Goal: Transaction & Acquisition: Purchase product/service

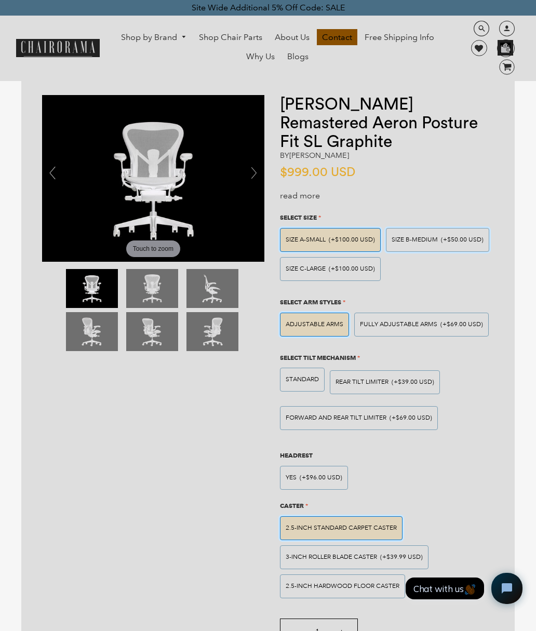
click at [461, 240] on span "(+$50.00 USD)" at bounding box center [462, 240] width 43 height 6
click at [0, 0] on input "SIZE B-MEDIUM (+$50.00 USD)" at bounding box center [0, 0] width 0 height 0
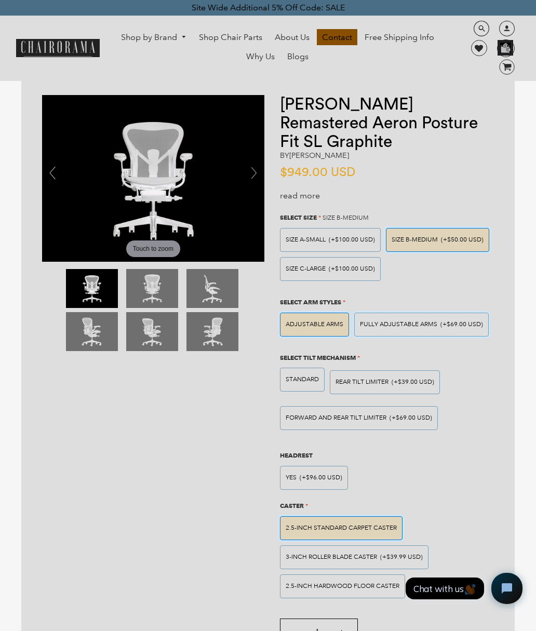
click at [441, 324] on span "(+$69.00 USD)" at bounding box center [461, 324] width 43 height 6
click at [0, 0] on input "Fully Adjustable Arms (+$69.00 USD)" at bounding box center [0, 0] width 0 height 0
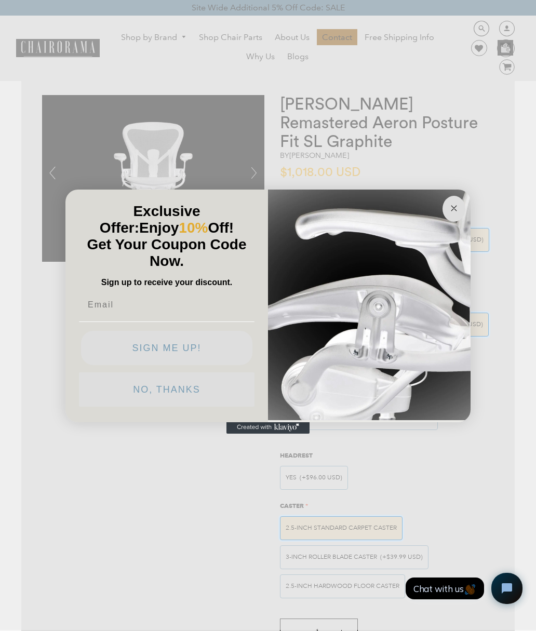
click at [451, 210] on circle "Close dialog" at bounding box center [454, 208] width 12 height 12
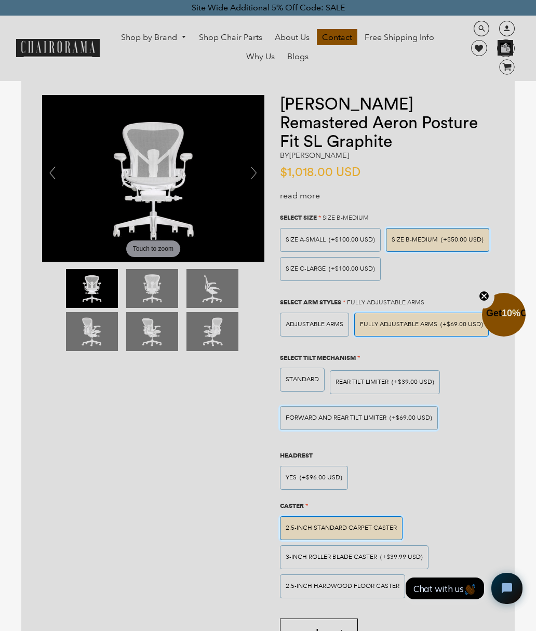
click at [424, 416] on span "(+$69.00 USD)" at bounding box center [410, 418] width 43 height 6
click at [0, 0] on input "FORWARD AND REAR TILT LIMITER (+$69.00 USD)" at bounding box center [0, 0] width 0 height 0
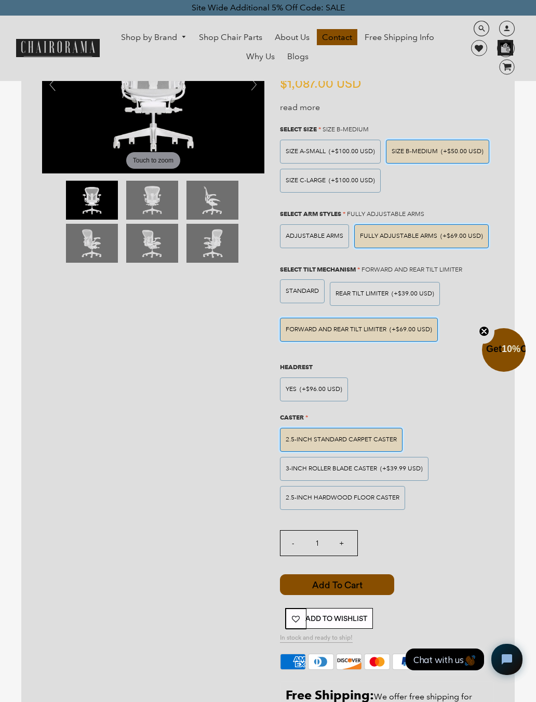
scroll to position [87, 0]
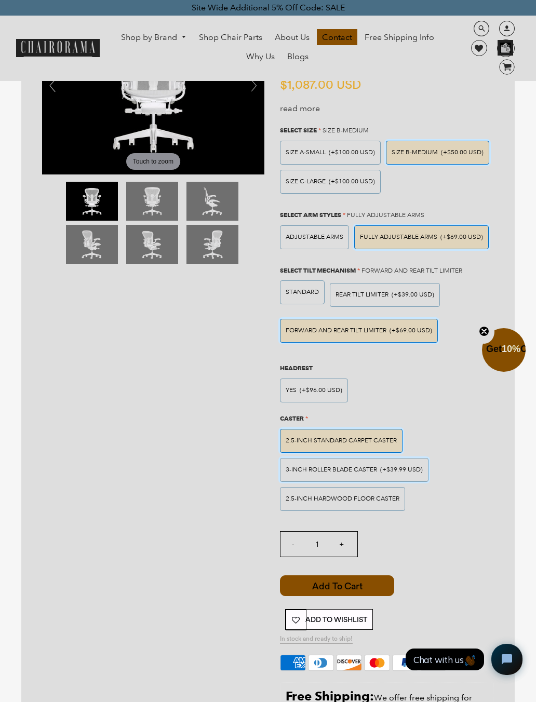
click at [403, 467] on span "(+$39.99 USD)" at bounding box center [401, 470] width 43 height 6
click at [0, 0] on input "3-inch Roller Blade Caster (+$39.99 USD)" at bounding box center [0, 0] width 0 height 0
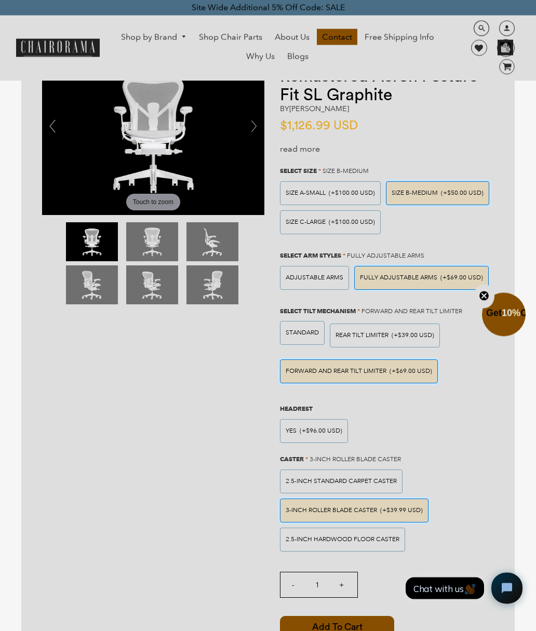
scroll to position [47, 0]
click at [303, 141] on div "Herman Miller Remastered Aeron Posture Fit SL Graphite by Herman Miller $1,126.…" at bounding box center [387, 529] width 214 height 963
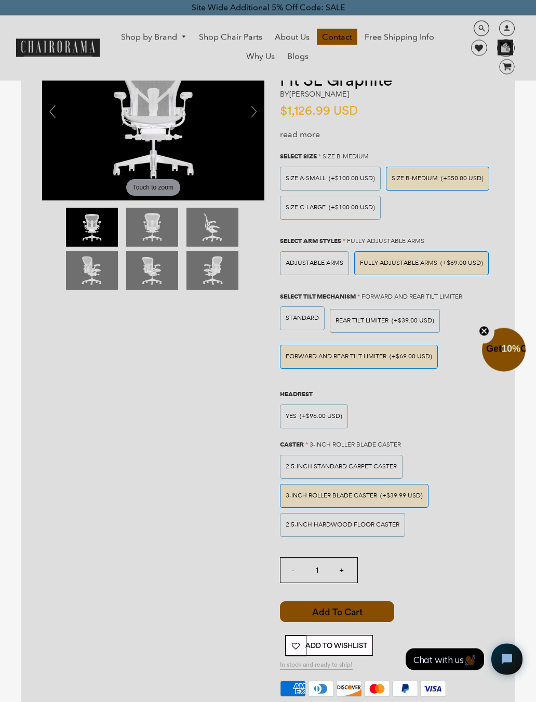
scroll to position [61, 0]
click at [383, 613] on span "Add to Cart" at bounding box center [337, 611] width 114 height 21
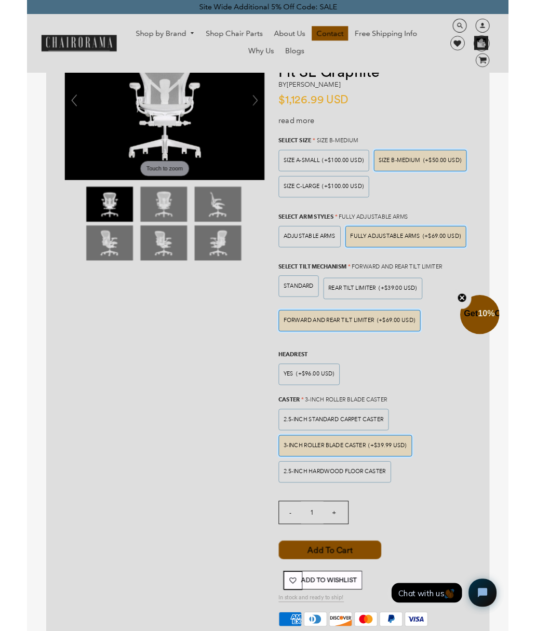
scroll to position [90, 0]
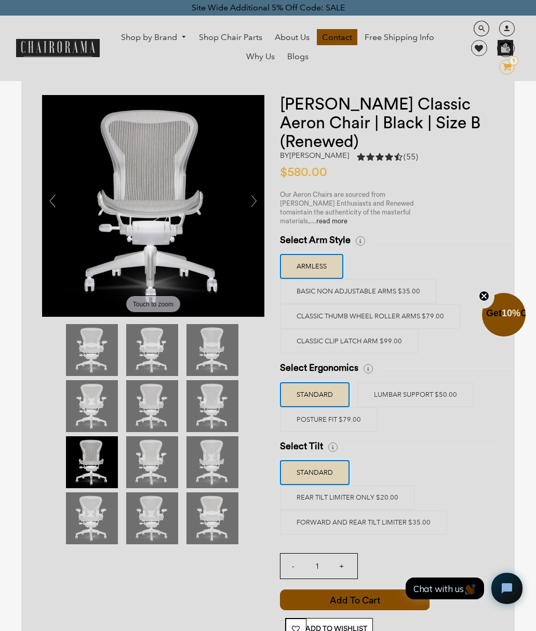
click at [430, 382] on label "LUMBAR SUPPORT $50.00" at bounding box center [415, 394] width 116 height 25
click at [0, 0] on input "LUMBAR SUPPORT $50.00" at bounding box center [0, 0] width 0 height 0
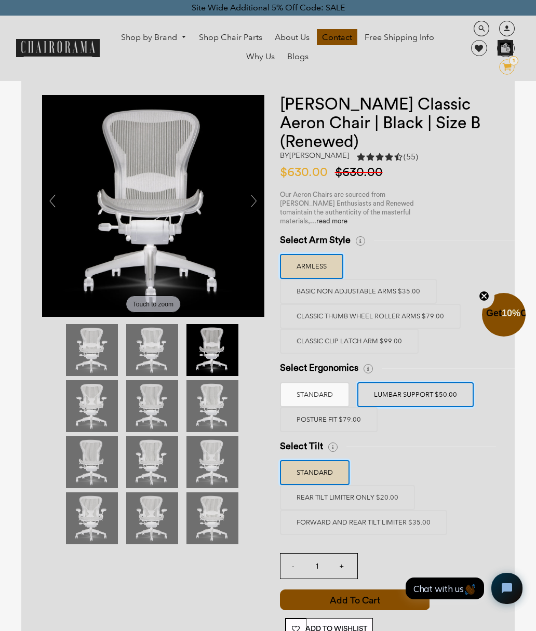
click at [410, 305] on label "Classic Thumb Wheel Roller Arms $79.00" at bounding box center [370, 316] width 181 height 25
click at [0, 0] on input "Classic Thumb Wheel Roller Arms $79.00" at bounding box center [0, 0] width 0 height 0
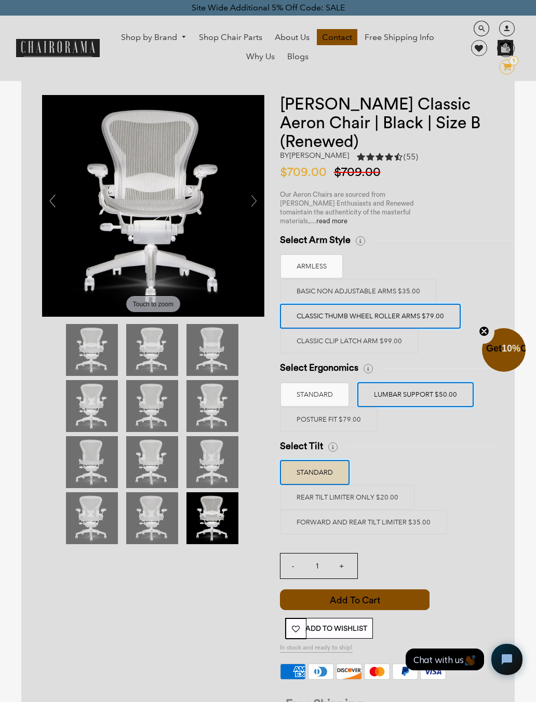
click at [380, 488] on label "REAR TILT LIMITER ONLY $20.00" at bounding box center [347, 497] width 135 height 25
click at [0, 0] on input "REAR TILT LIMITER ONLY $20.00" at bounding box center [0, 0] width 0 height 0
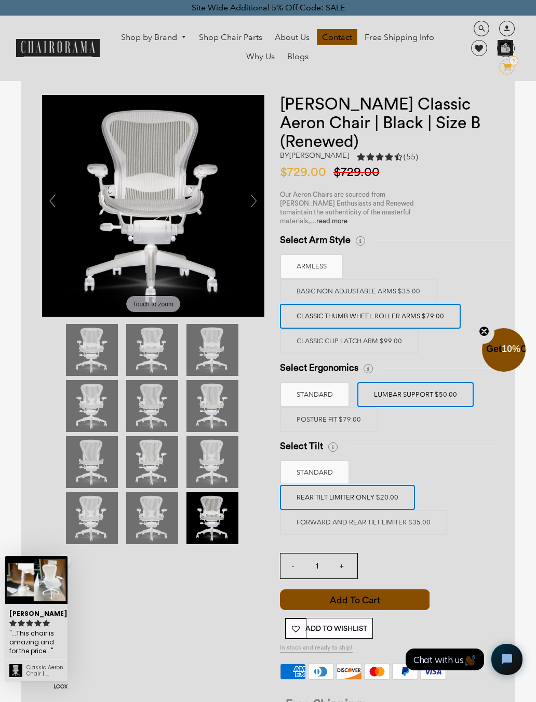
click at [342, 413] on label "POSTURE FIT $79.00" at bounding box center [329, 419] width 98 height 25
click at [0, 0] on input "POSTURE FIT $79.00" at bounding box center [0, 0] width 0 height 0
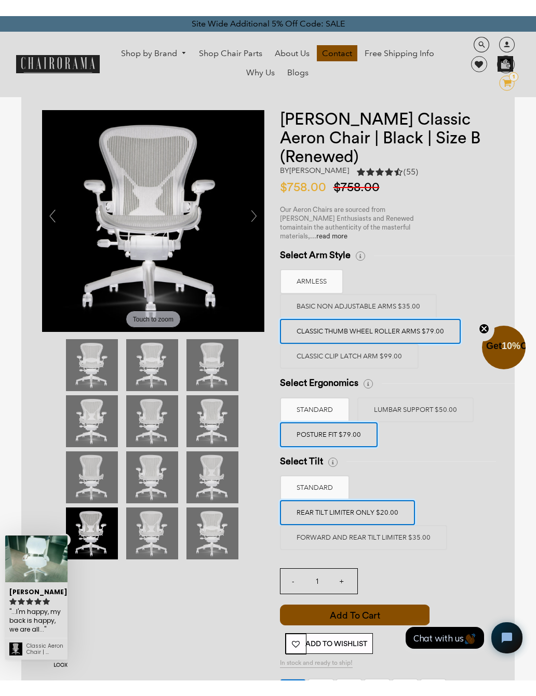
scroll to position [15, 0]
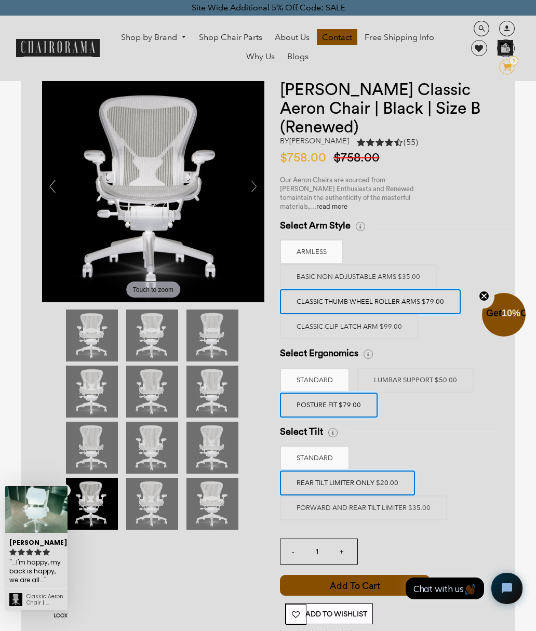
click at [379, 317] on label "Classic Clip Latch Arm $99.00" at bounding box center [349, 326] width 139 height 25
click at [0, 0] on input "Classic Clip Latch Arm $99.00" at bounding box center [0, 0] width 0 height 0
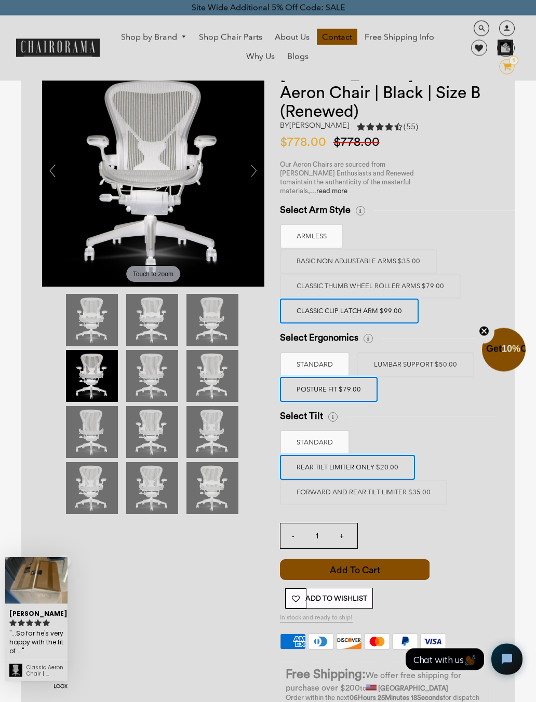
scroll to position [30, 0]
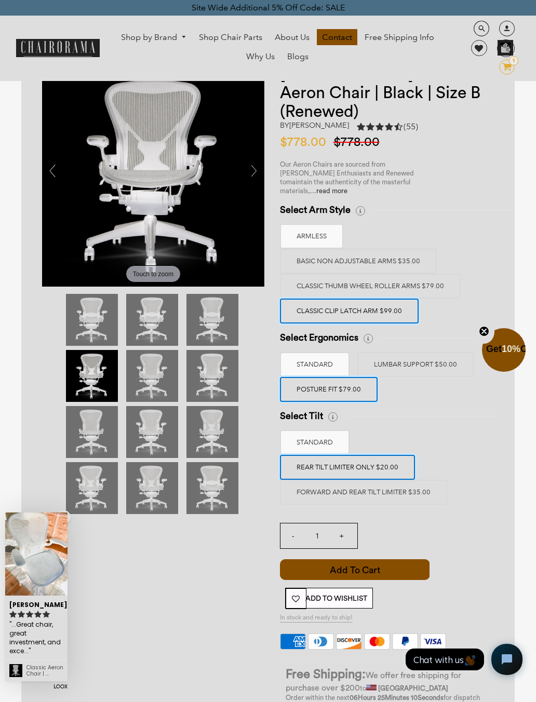
click at [420, 483] on label "FORWARD AND REAR TILT LIMITER $35.00" at bounding box center [363, 492] width 167 height 25
click at [0, 0] on input "FORWARD AND REAR TILT LIMITER $35.00" at bounding box center [0, 0] width 0 height 0
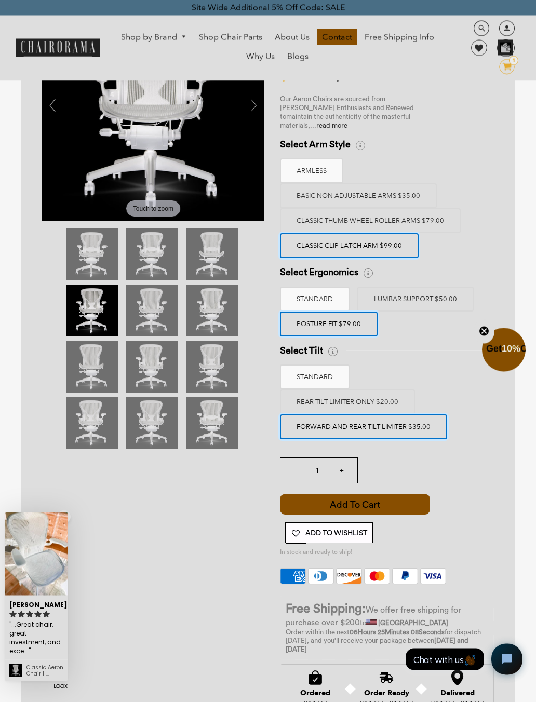
scroll to position [96, 0]
click at [434, 415] on label "FORWARD AND REAR TILT LIMITER $35.00" at bounding box center [363, 426] width 167 height 25
click at [0, 0] on input "FORWARD AND REAR TILT LIMITER $35.00" at bounding box center [0, 0] width 0 height 0
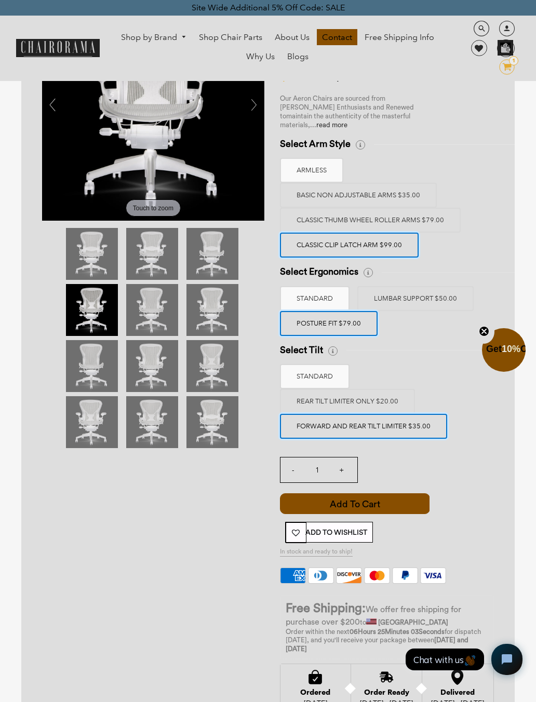
click at [417, 495] on span "Add to Cart" at bounding box center [355, 503] width 150 height 21
